Goal: Information Seeking & Learning: Learn about a topic

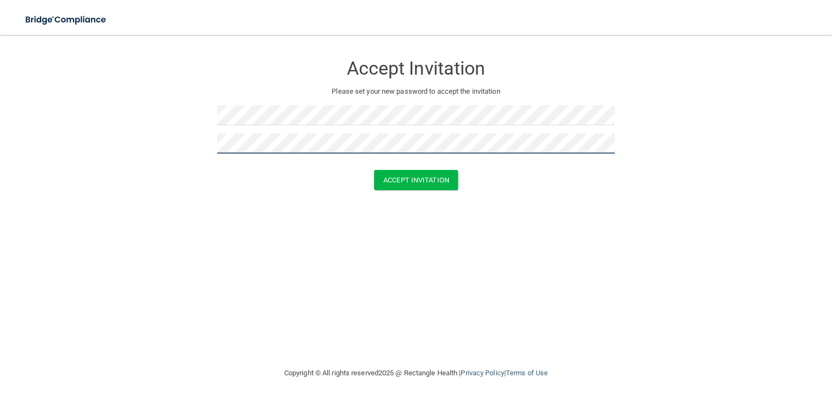
click at [374, 170] on button "Accept Invitation" at bounding box center [416, 180] width 84 height 20
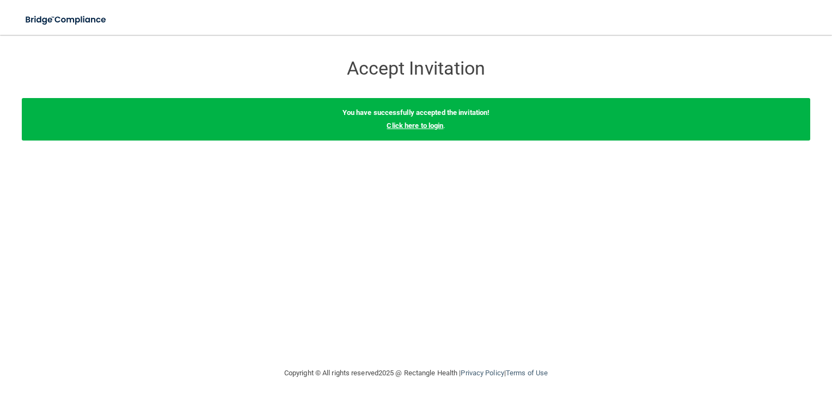
click at [411, 125] on link "Click here to login" at bounding box center [415, 125] width 57 height 8
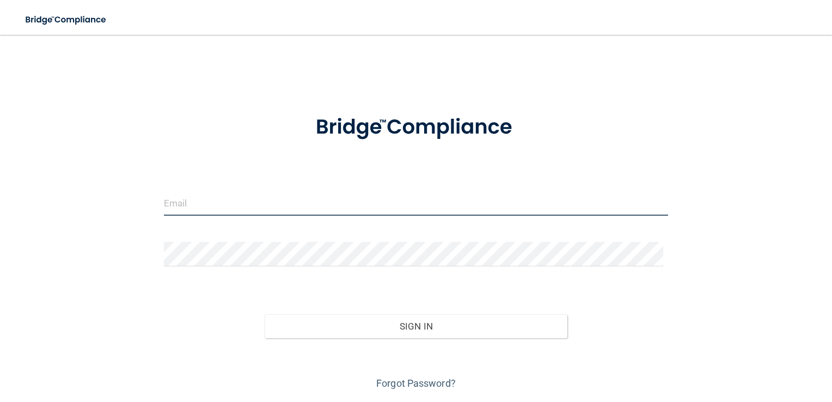
click at [340, 201] on input "email" at bounding box center [416, 203] width 505 height 25
type input "[PERSON_NAME][EMAIL_ADDRESS][DOMAIN_NAME]"
click at [265, 314] on button "Sign In" at bounding box center [416, 326] width 303 height 24
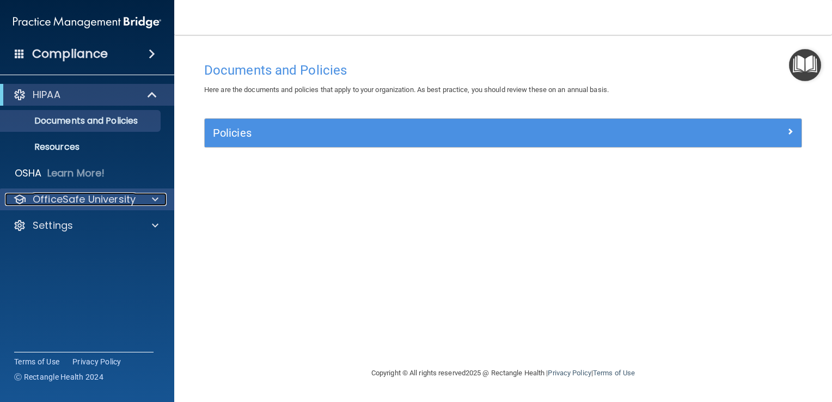
click at [144, 193] on div at bounding box center [153, 199] width 27 height 13
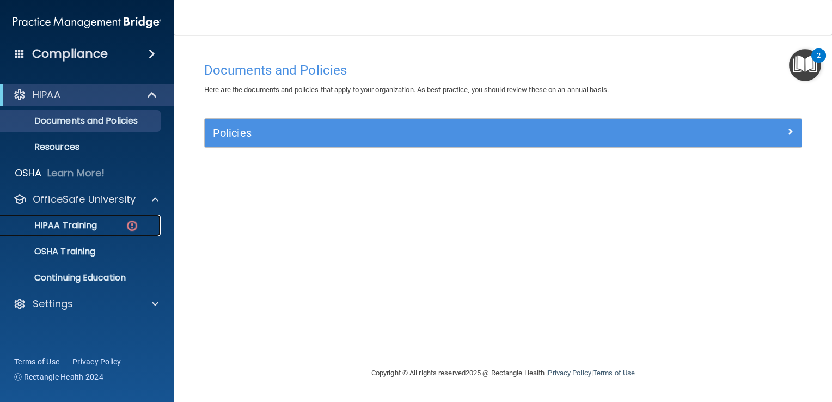
click at [70, 225] on p "HIPAA Training" at bounding box center [52, 225] width 90 height 11
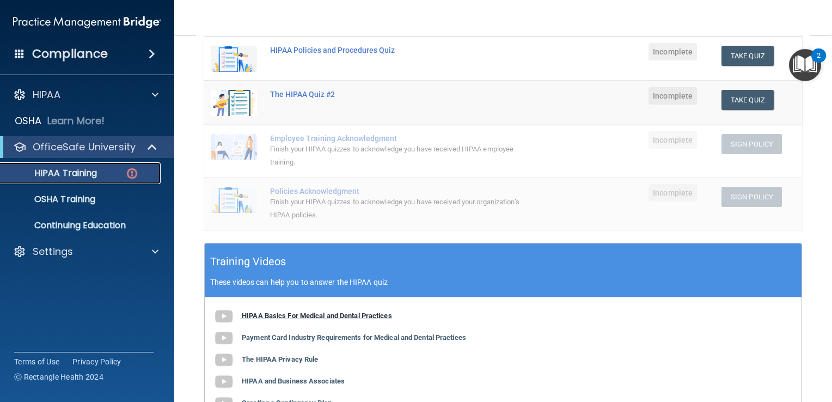
scroll to position [218, 0]
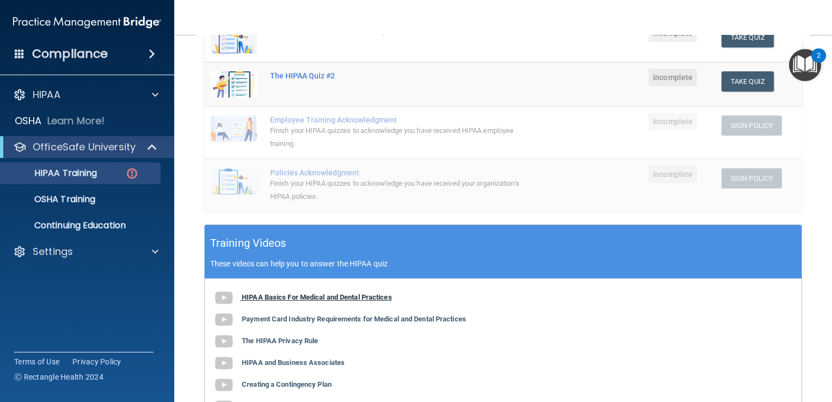
click at [361, 301] on b "HIPAA Basics For Medical and Dental Practices" at bounding box center [317, 297] width 150 height 8
